Goal: Information Seeking & Learning: Learn about a topic

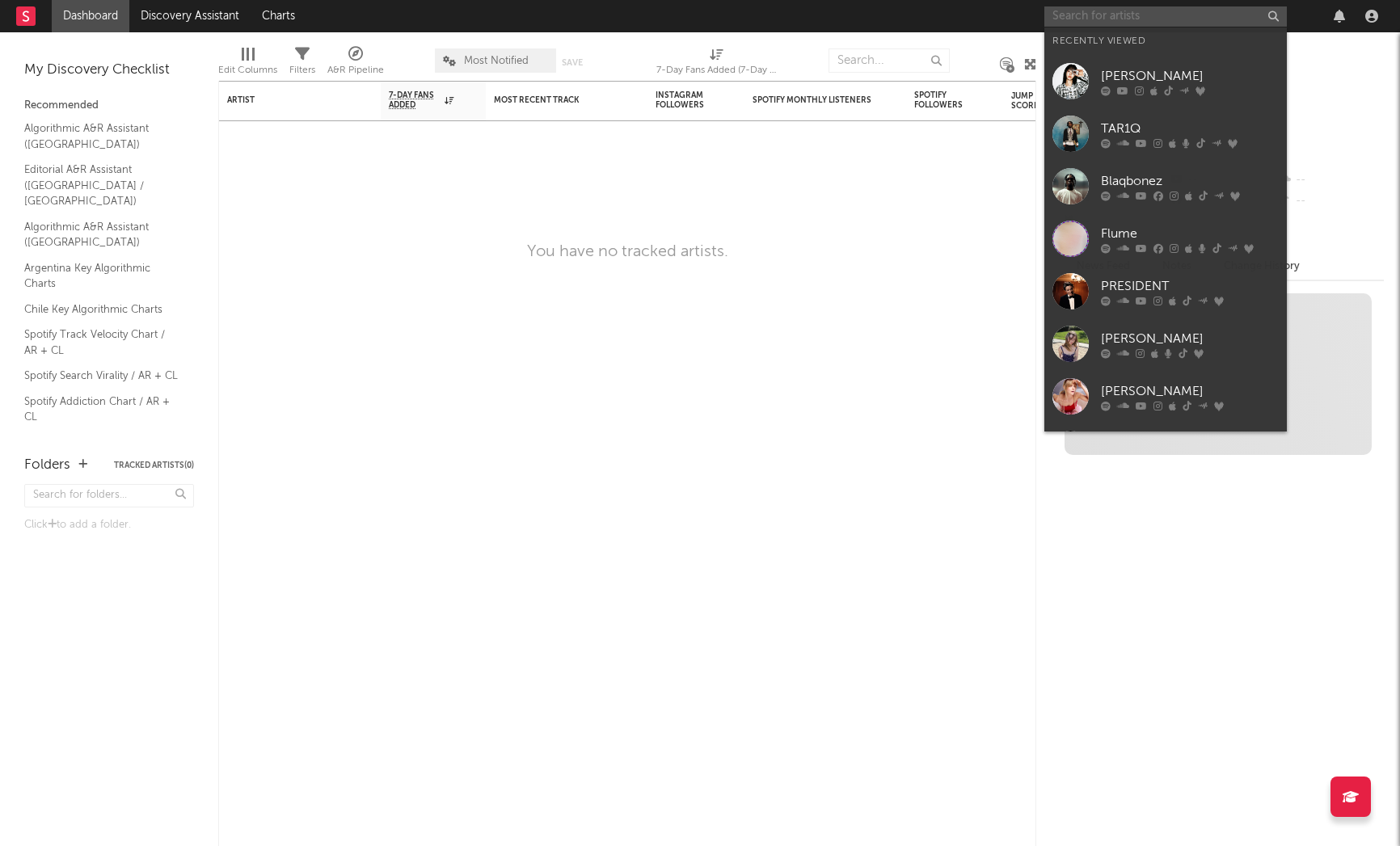
click at [1154, 26] on input "text" at bounding box center [1165, 16] width 242 height 20
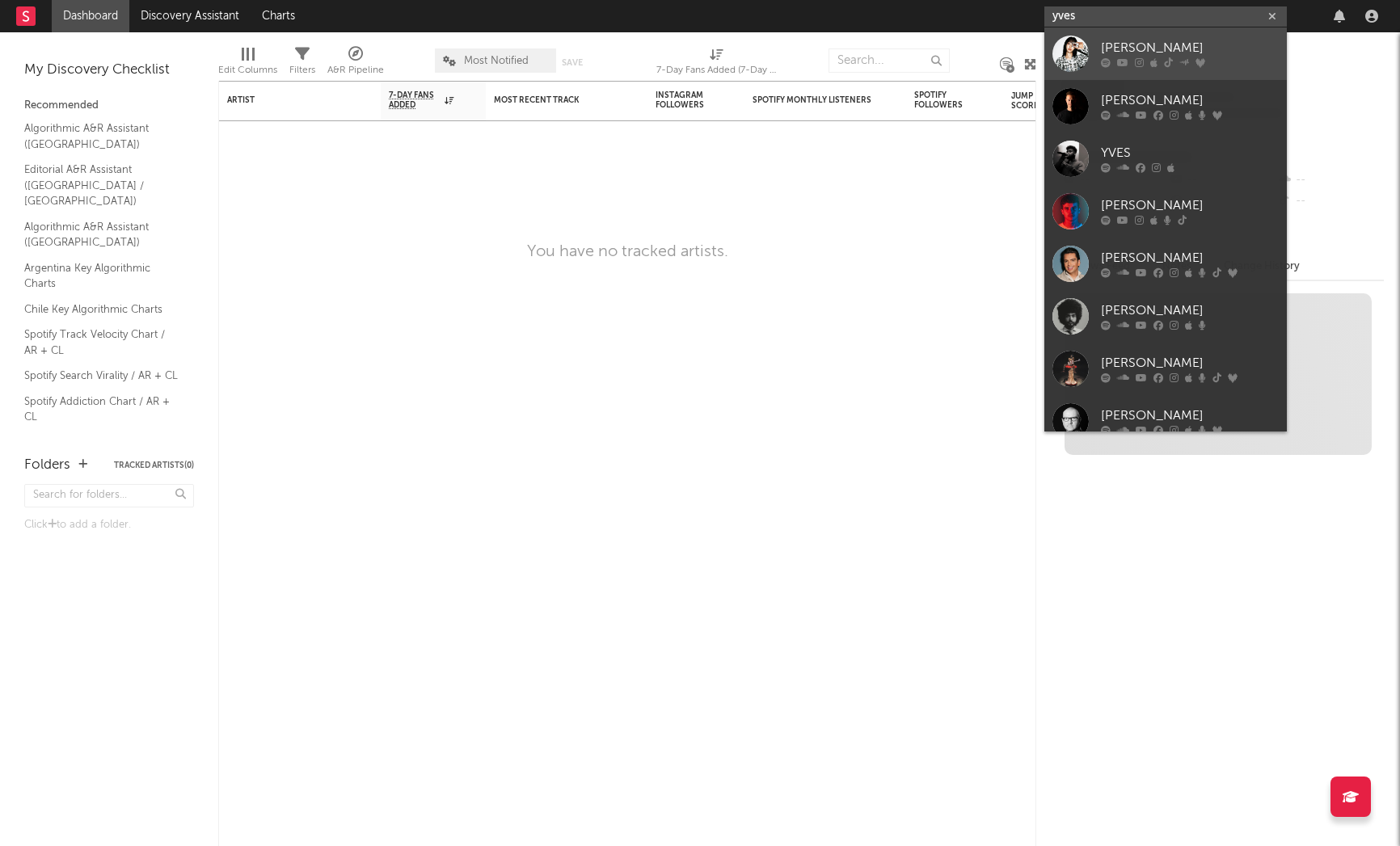
type input "yves"
click at [1190, 44] on div "[PERSON_NAME]" at bounding box center [1190, 48] width 178 height 19
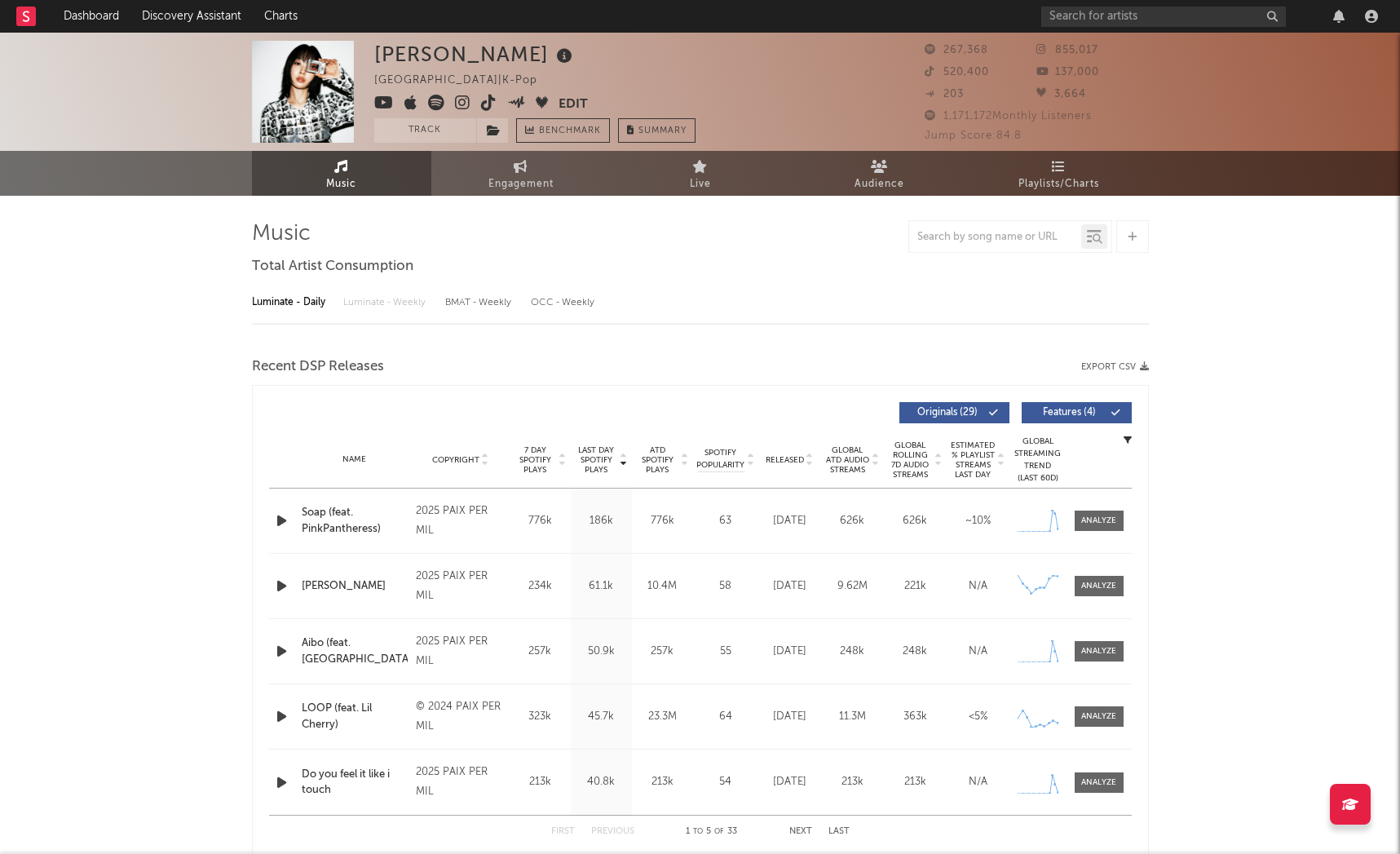
select select "6m"
